Goal: Transaction & Acquisition: Purchase product/service

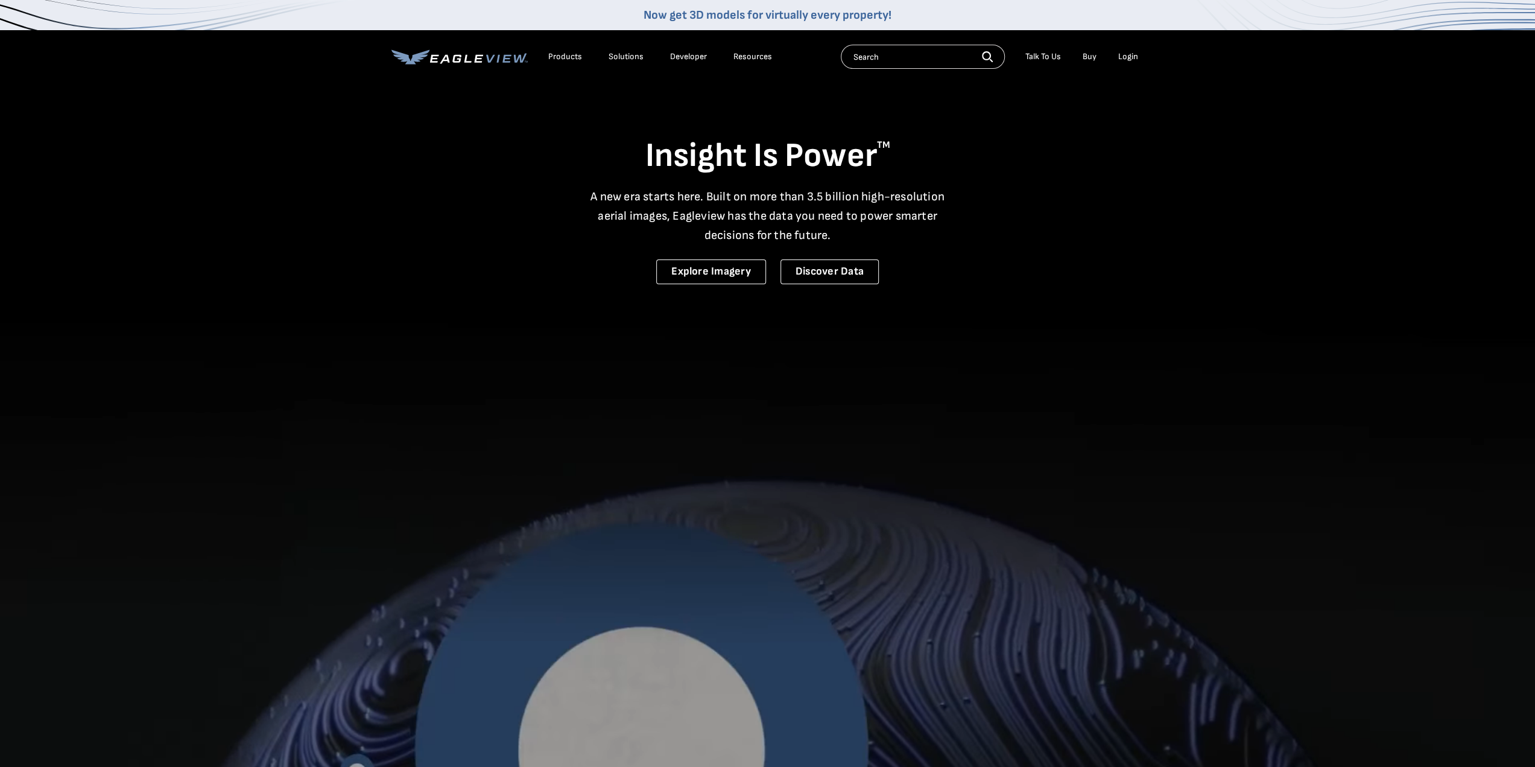
click at [1129, 59] on div "Login" at bounding box center [1129, 56] width 20 height 11
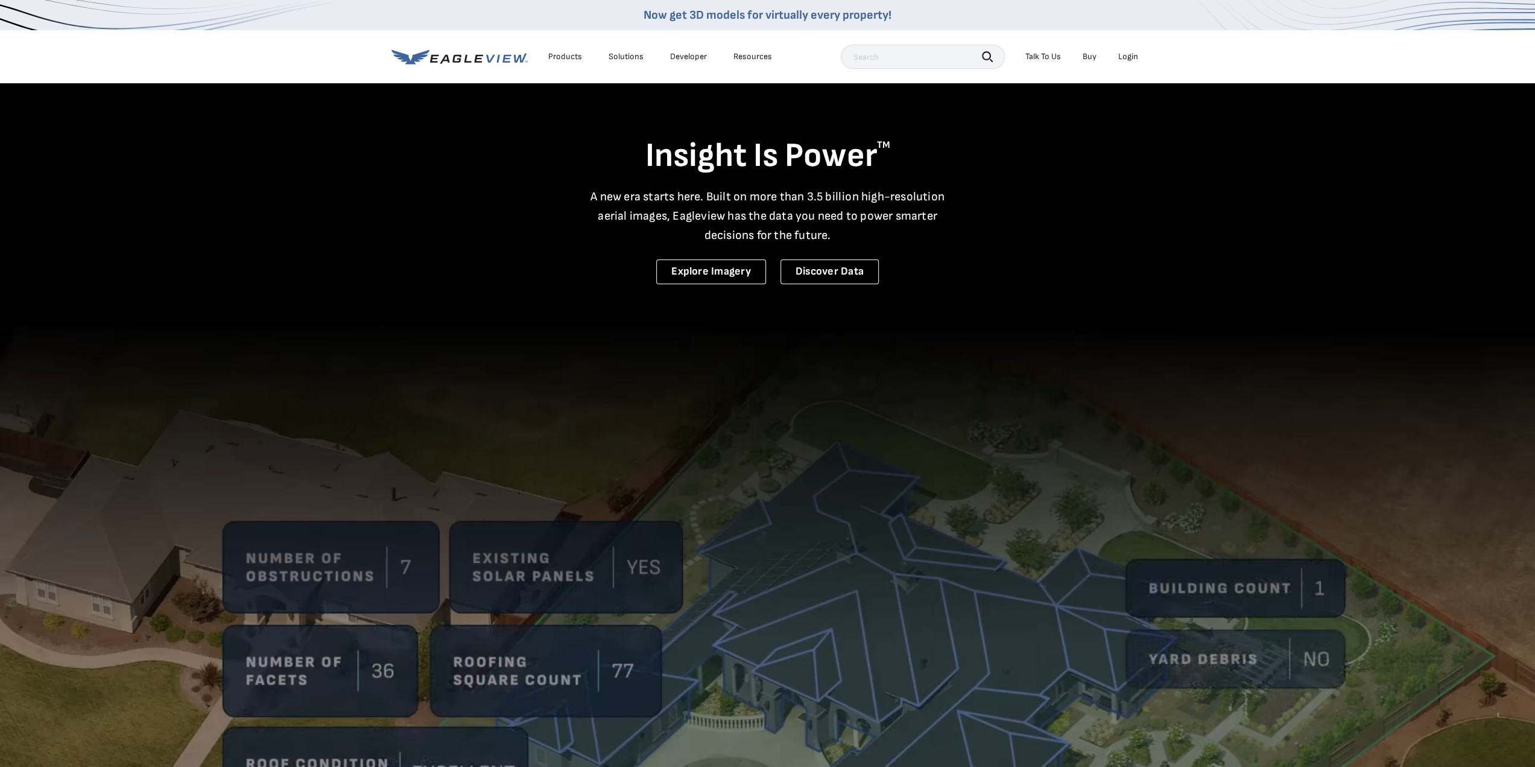
click at [1132, 56] on div "Login" at bounding box center [1129, 56] width 20 height 11
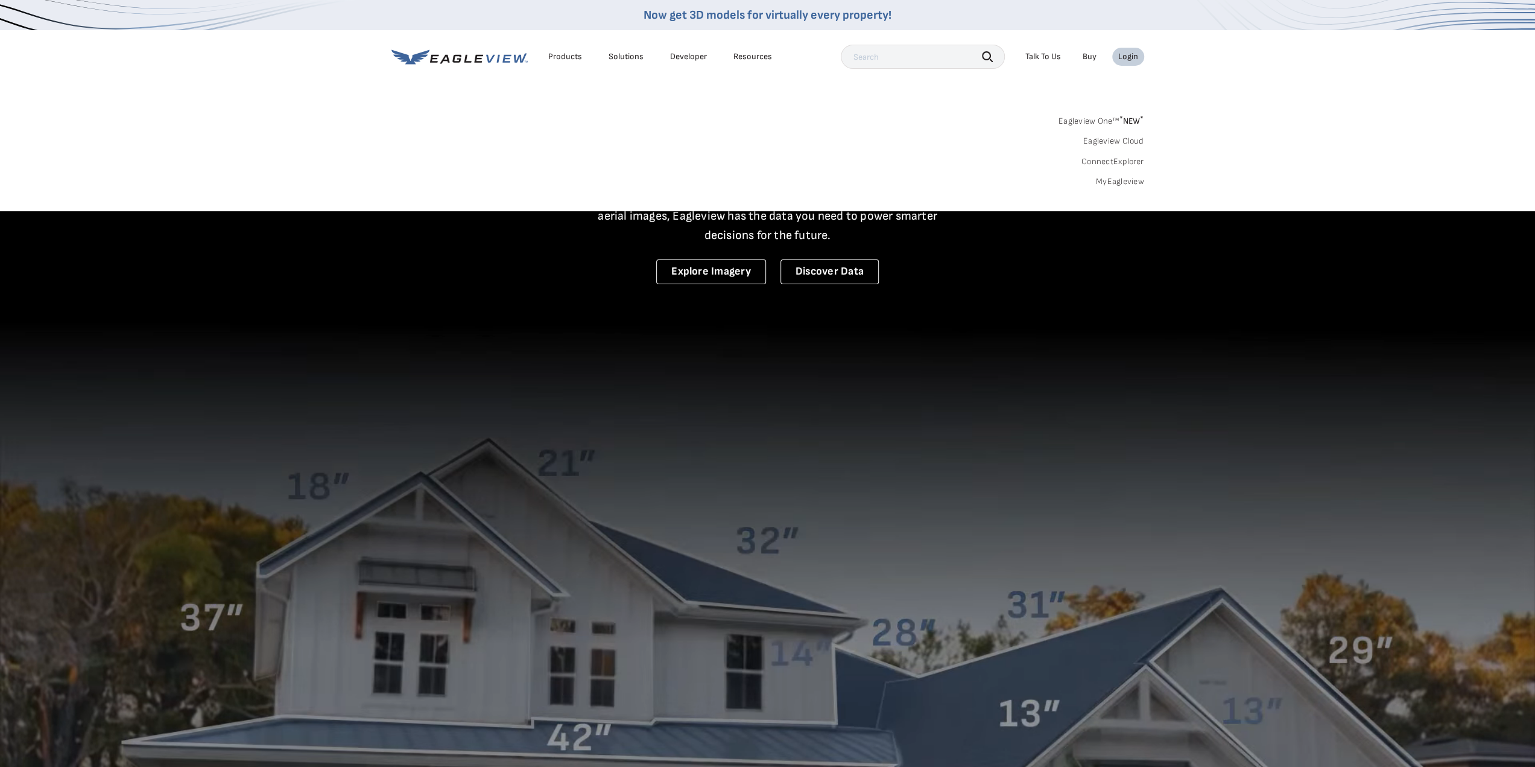
click at [1131, 179] on link "MyEagleview" at bounding box center [1120, 181] width 48 height 11
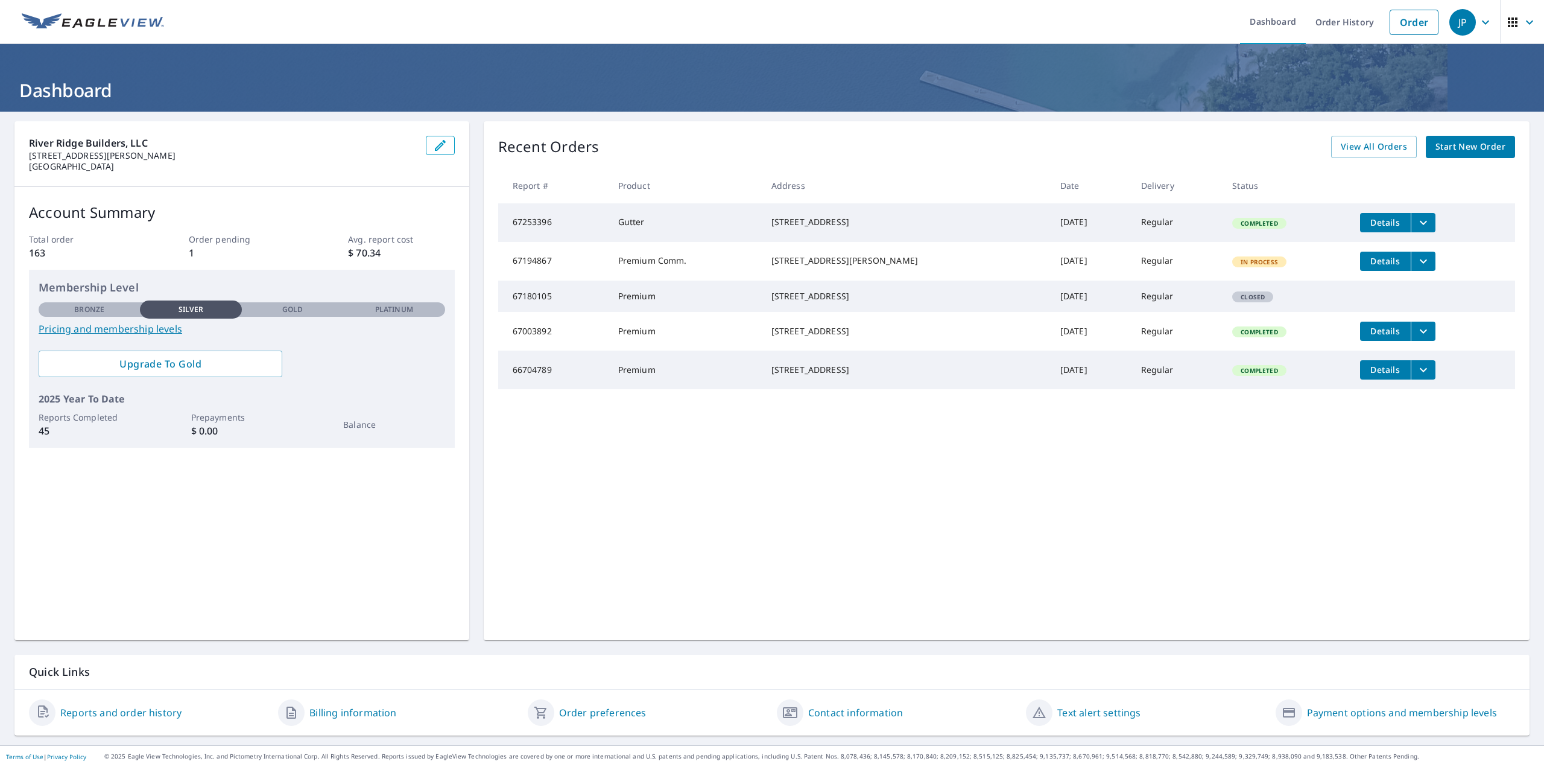
click at [1469, 143] on span "Start New Order" at bounding box center [1471, 146] width 70 height 15
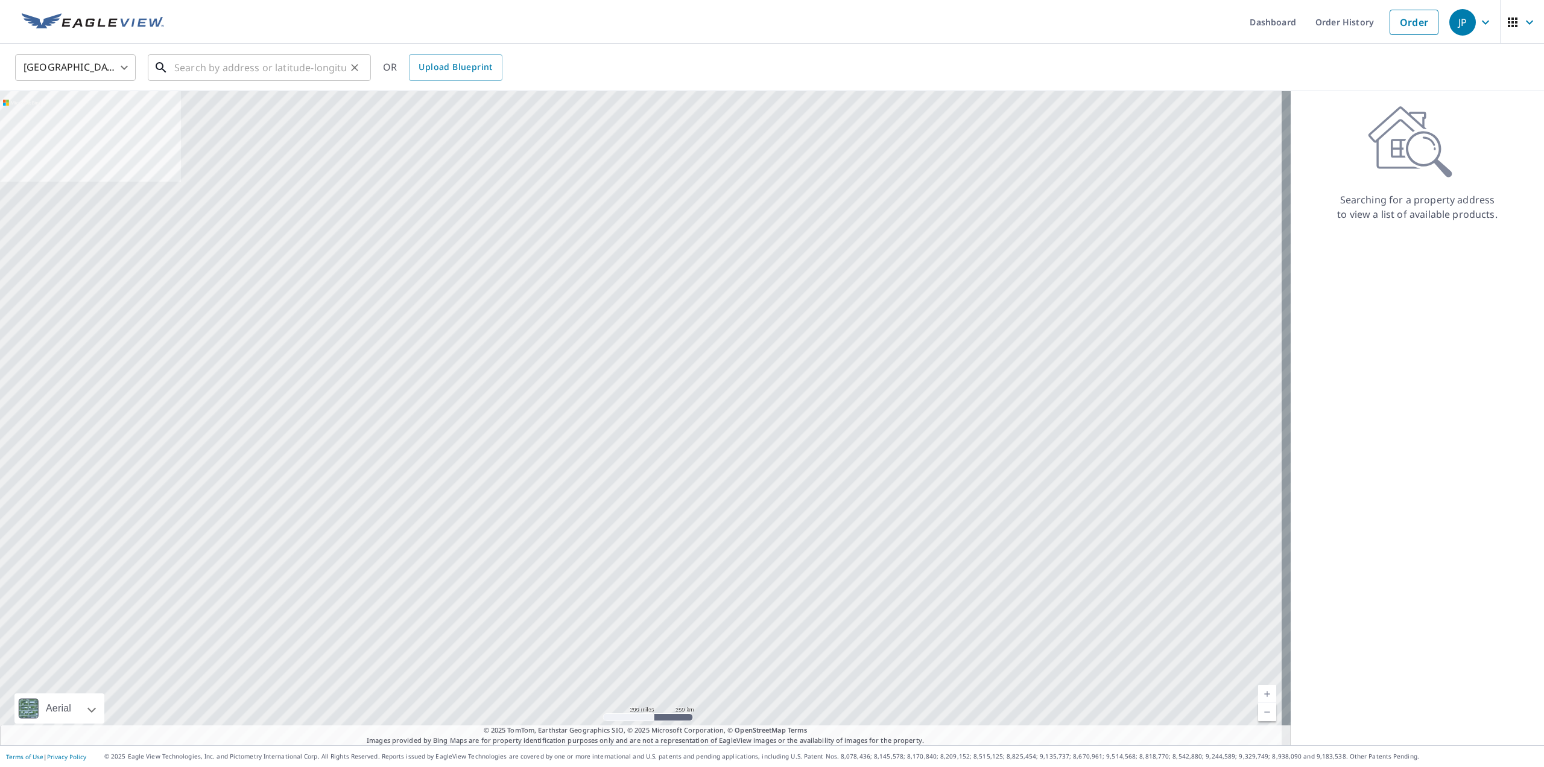
click at [238, 67] on input "text" at bounding box center [260, 68] width 172 height 34
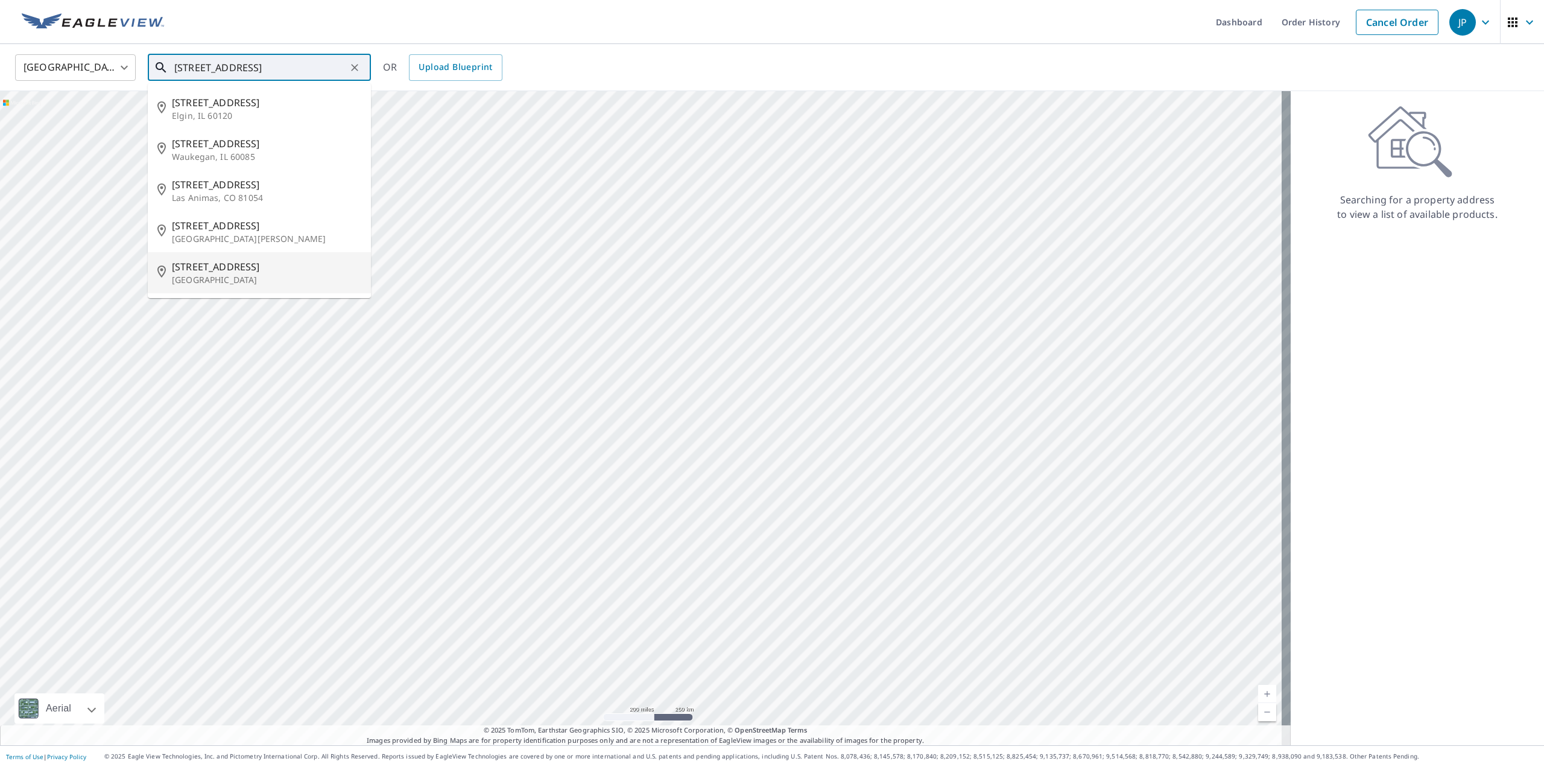
click at [209, 274] on p "[GEOGRAPHIC_DATA]" at bounding box center [266, 280] width 189 height 12
type input "[STREET_ADDRESS]"
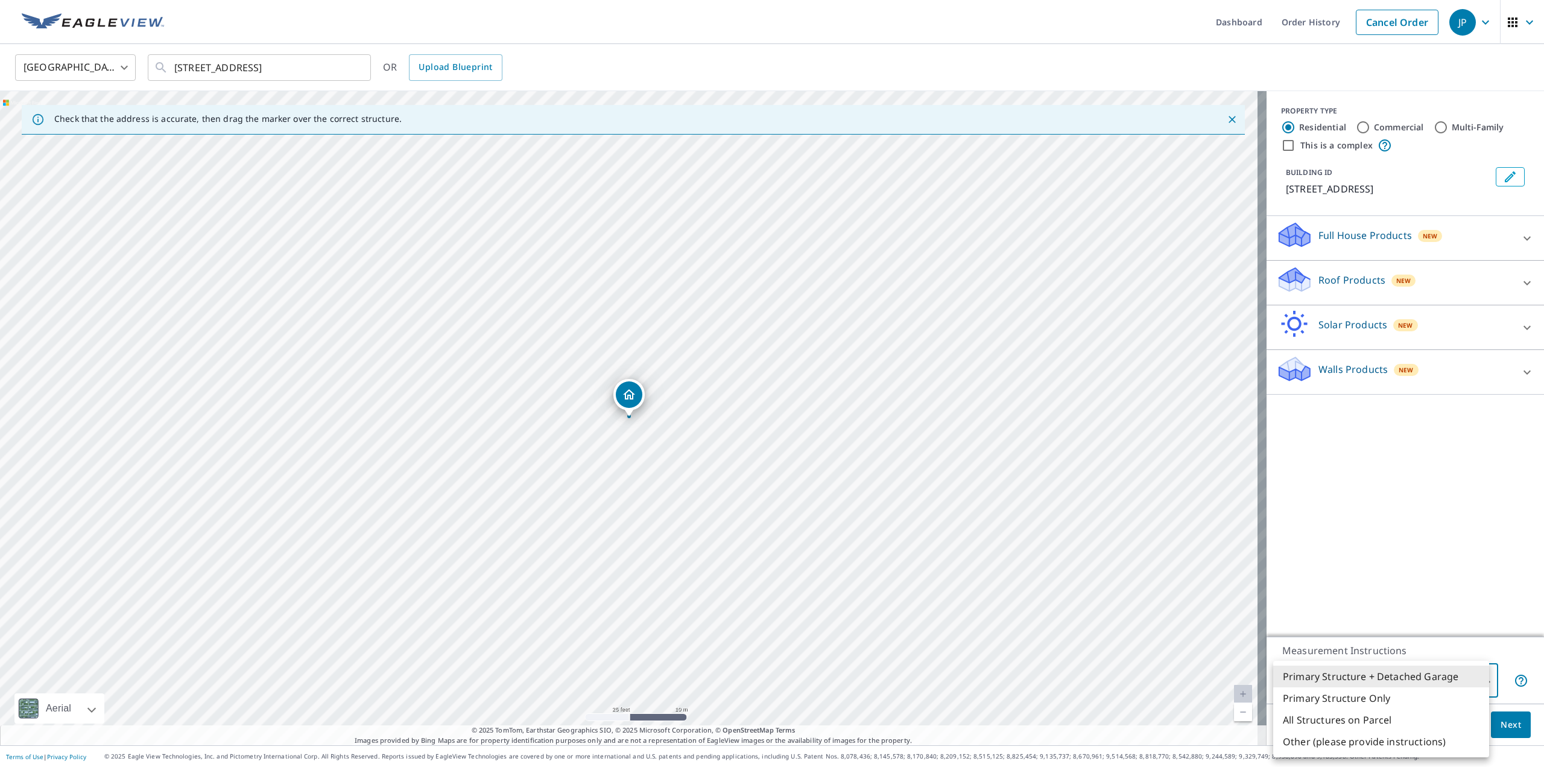
click at [1466, 673] on body "JP JP Dashboard Order History Cancel Order JP [GEOGRAPHIC_DATA] [GEOGRAPHIC_DAT…" at bounding box center [772, 383] width 1544 height 767
click at [1357, 704] on li "Primary Structure Only" at bounding box center [1382, 698] width 216 height 22
type input "2"
click at [1342, 281] on p "Roof Products" at bounding box center [1352, 280] width 67 height 14
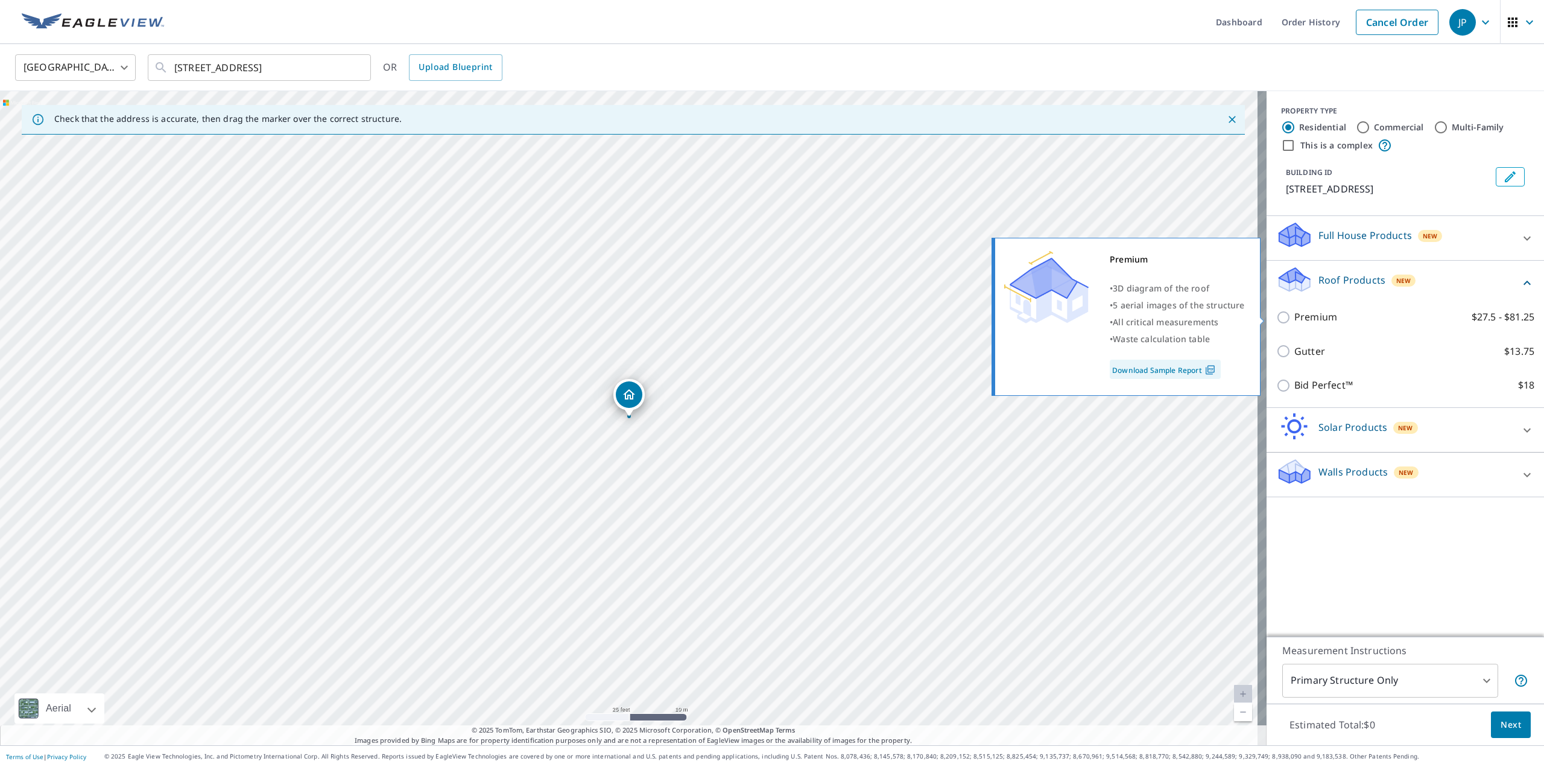
click at [1319, 322] on p "Premium" at bounding box center [1316, 316] width 43 height 15
click at [1295, 322] on input "Premium $27.5 - $81.25" at bounding box center [1286, 317] width 18 height 14
checkbox input "true"
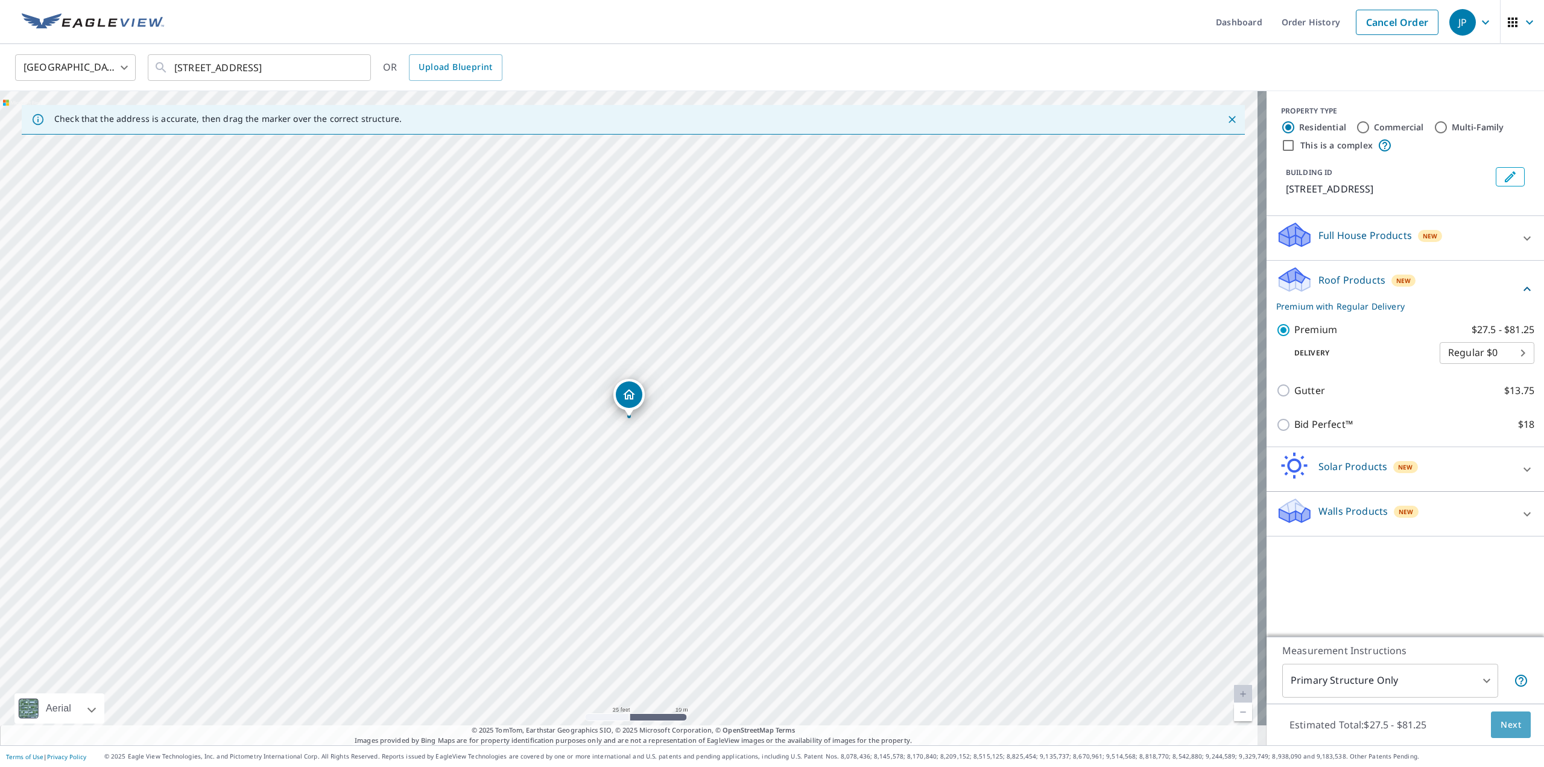
click at [1513, 718] on button "Next" at bounding box center [1511, 724] width 40 height 27
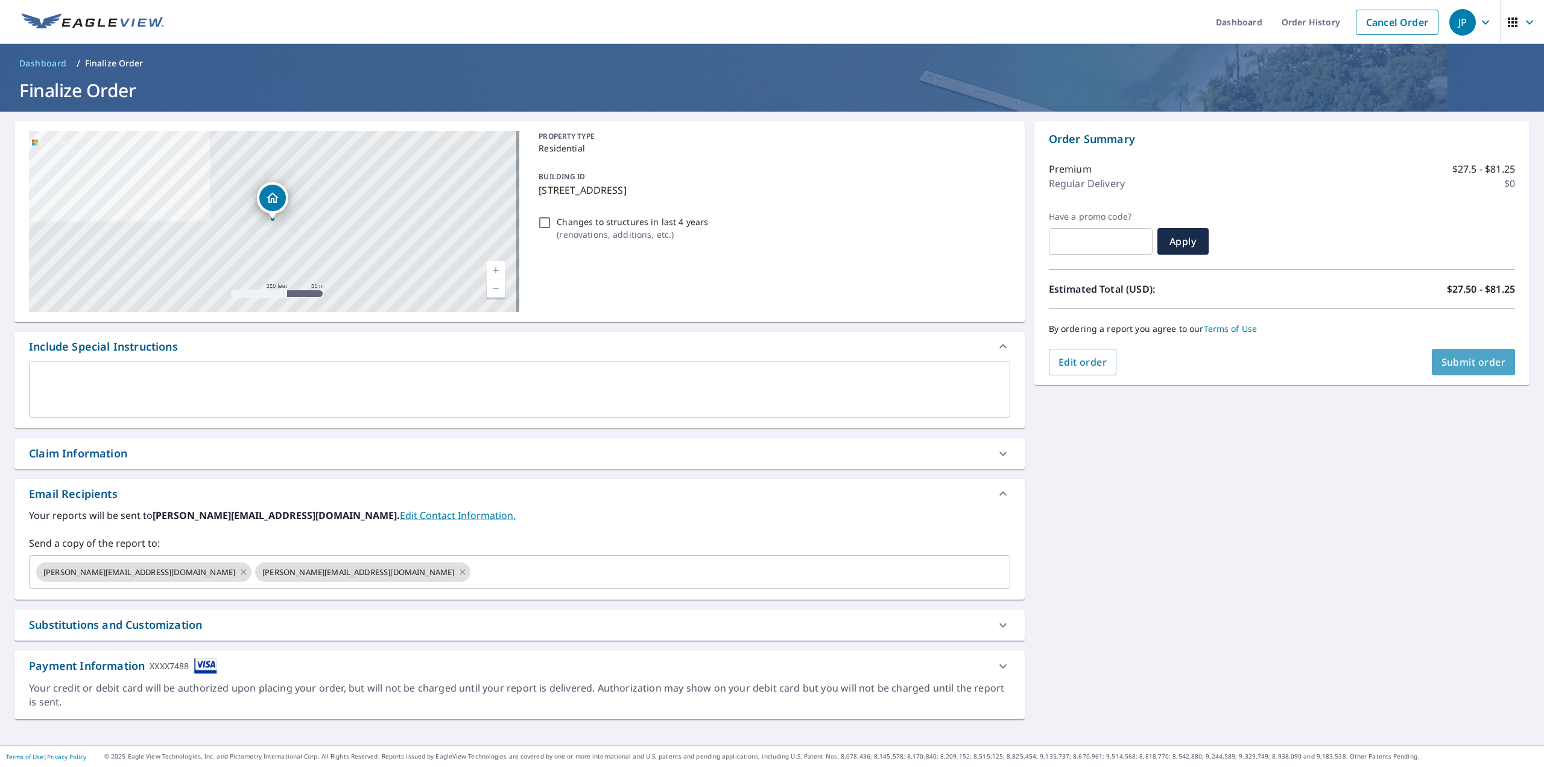
click at [1465, 363] on span "Submit order" at bounding box center [1474, 361] width 65 height 13
